Goal: Register for event/course

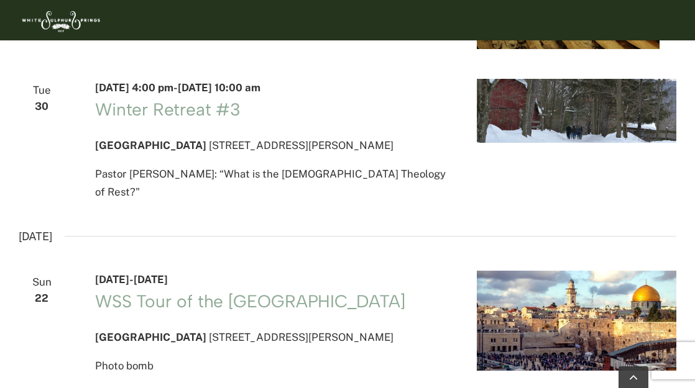
scroll to position [2286, 0]
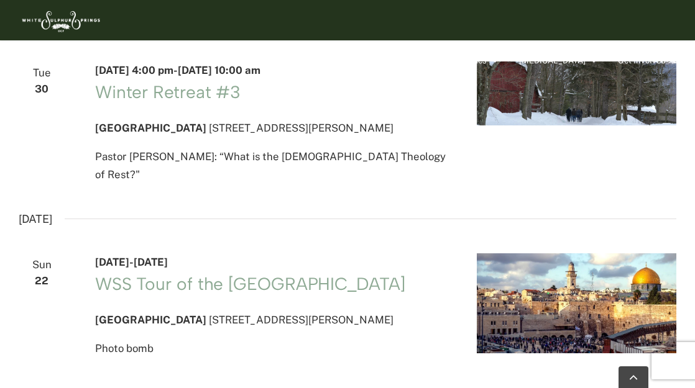
click at [183, 103] on link "Winter Retreat #3" at bounding box center [167, 91] width 145 height 21
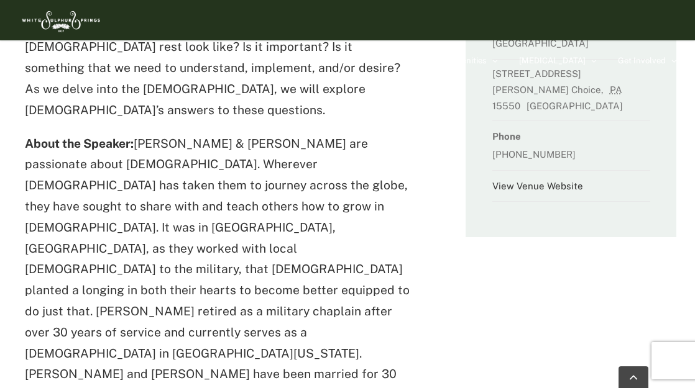
scroll to position [386, 0]
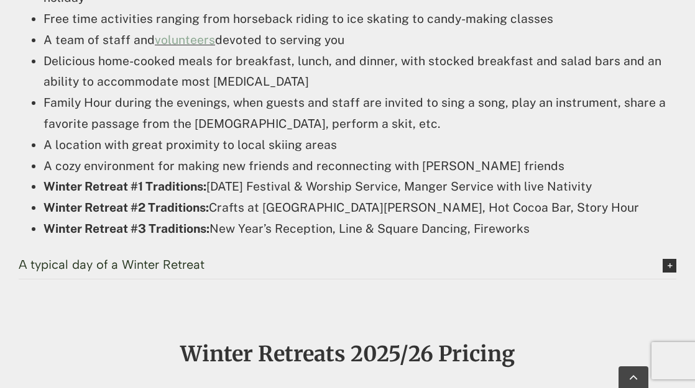
scroll to position [995, 0]
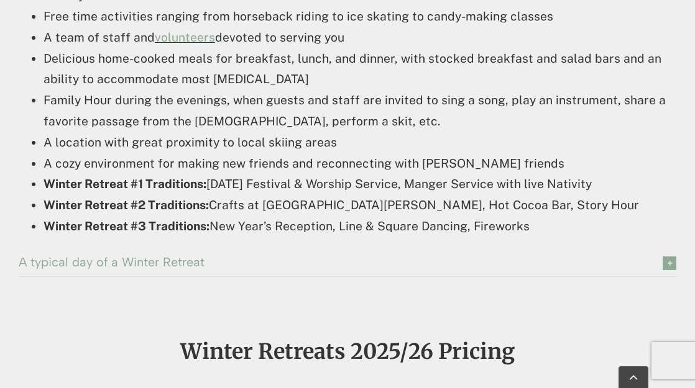
click at [670, 264] on icon at bounding box center [670, 264] width 14 height 14
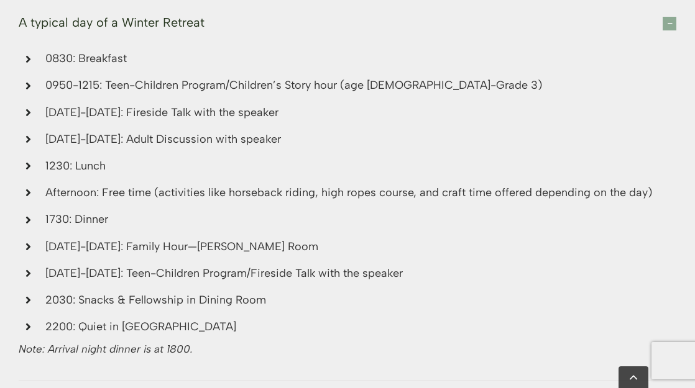
scroll to position [1245, 0]
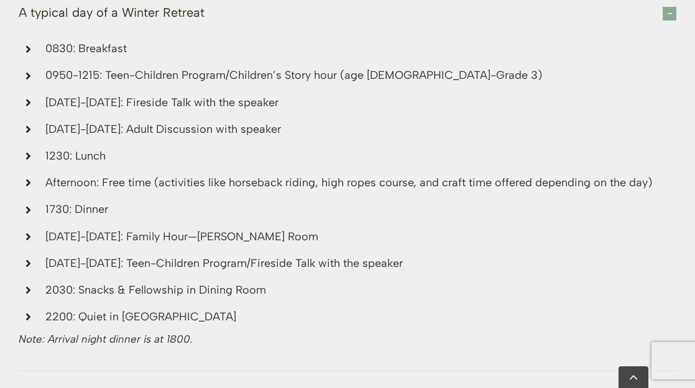
click at [494, 18] on span "A typical day of a Winter Retreat" at bounding box center [331, 13] width 625 height 14
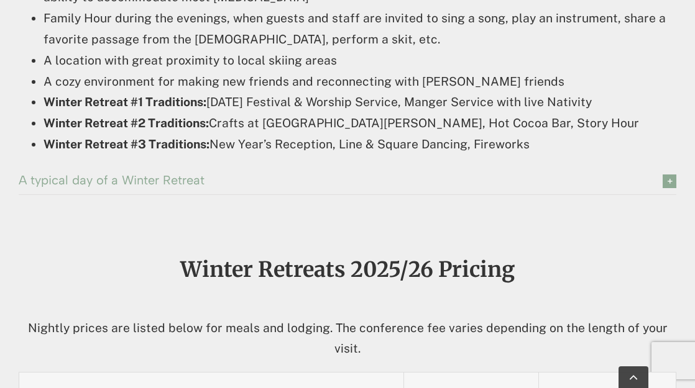
scroll to position [1076, 0]
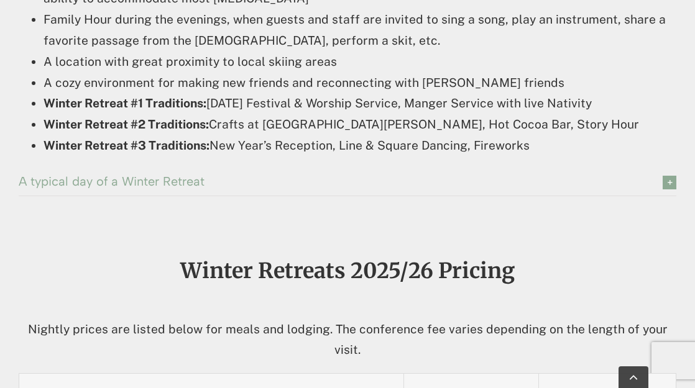
click at [666, 187] on icon at bounding box center [670, 183] width 14 height 14
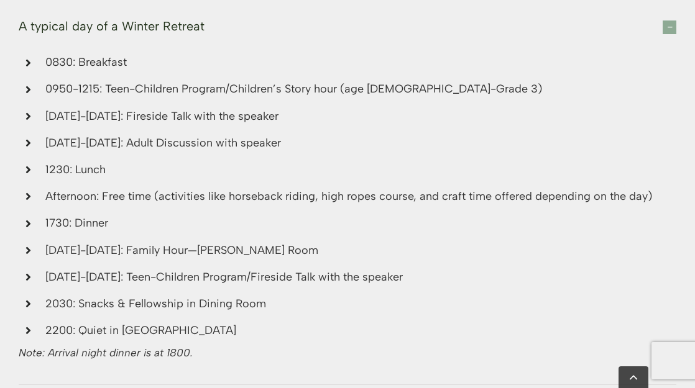
scroll to position [1209, 0]
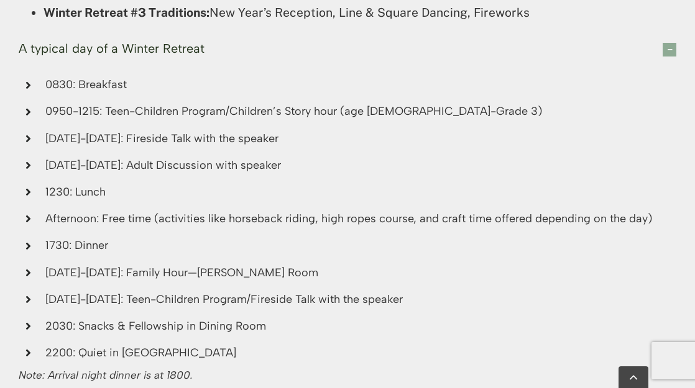
click at [676, 60] on link "A typical day of a Winter Retreat" at bounding box center [348, 48] width 658 height 27
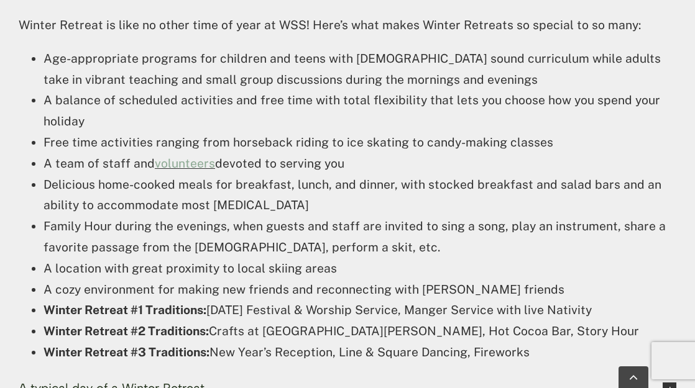
scroll to position [75, 0]
